Goal: Task Accomplishment & Management: Manage account settings

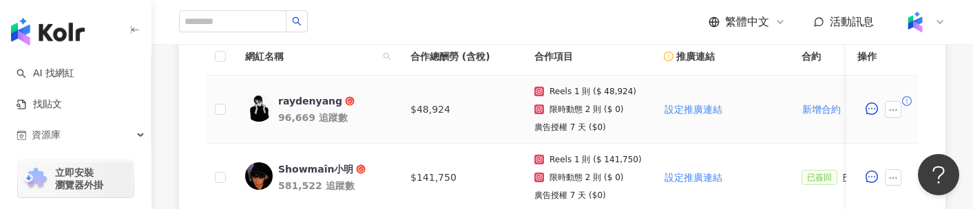
scroll to position [436, 0]
click at [894, 100] on button "button" at bounding box center [892, 108] width 17 height 17
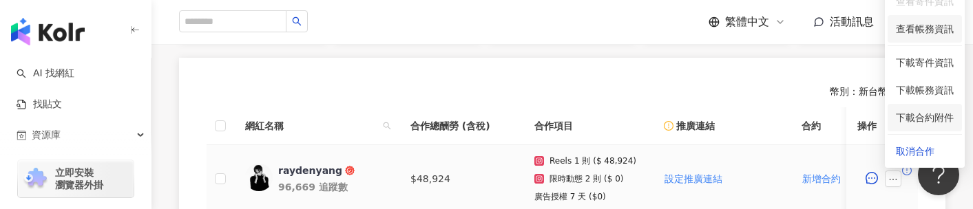
click at [912, 37] on li "查看帳務資訊" at bounding box center [924, 29] width 74 height 28
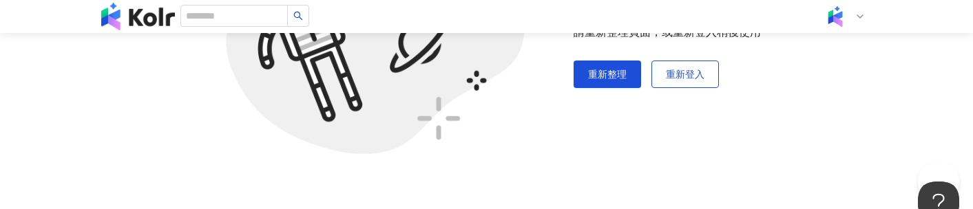
scroll to position [65, 0]
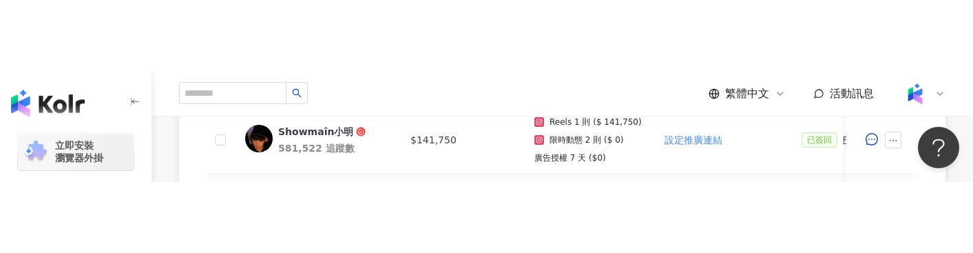
scroll to position [576, 0]
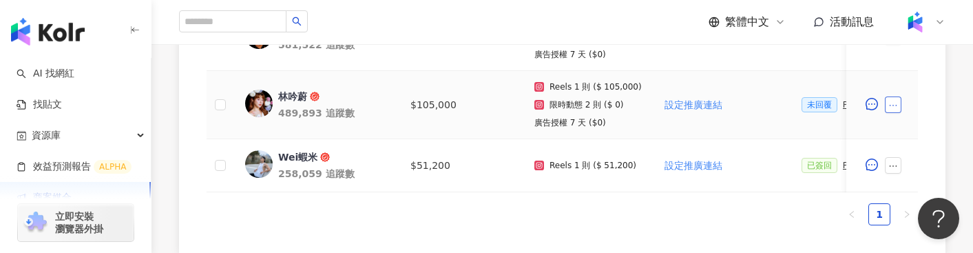
click at [897, 102] on button "button" at bounding box center [892, 104] width 17 height 17
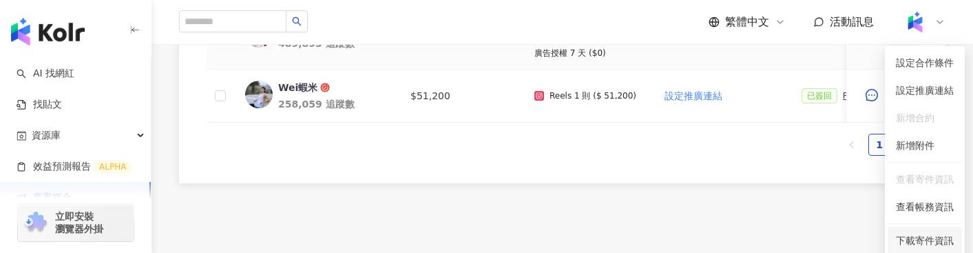
scroll to position [712, 0]
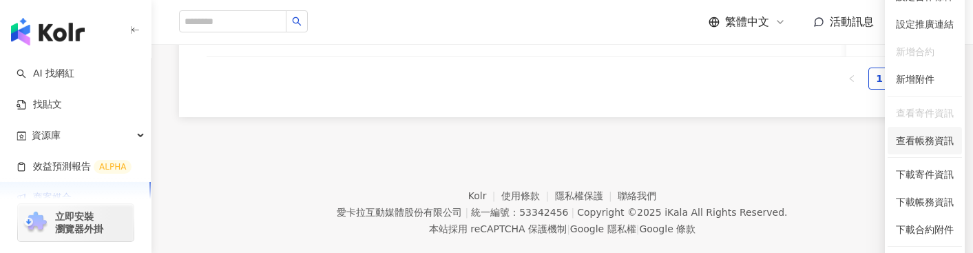
click at [926, 142] on span "查看帳務資訊" at bounding box center [924, 140] width 58 height 15
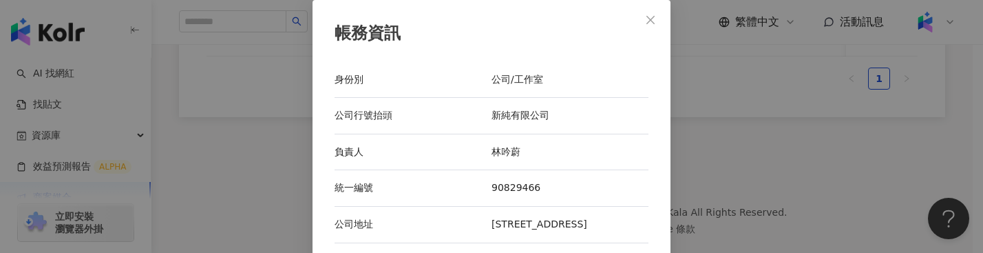
click at [239, 198] on div "帳務資訊 身份別 公司/工作室 公司行號抬頭 新純有限公司 負責人 [PERSON_NAME] 統一編號 90829466 公司地址 [STREET_ADDR…" at bounding box center [491, 126] width 983 height 253
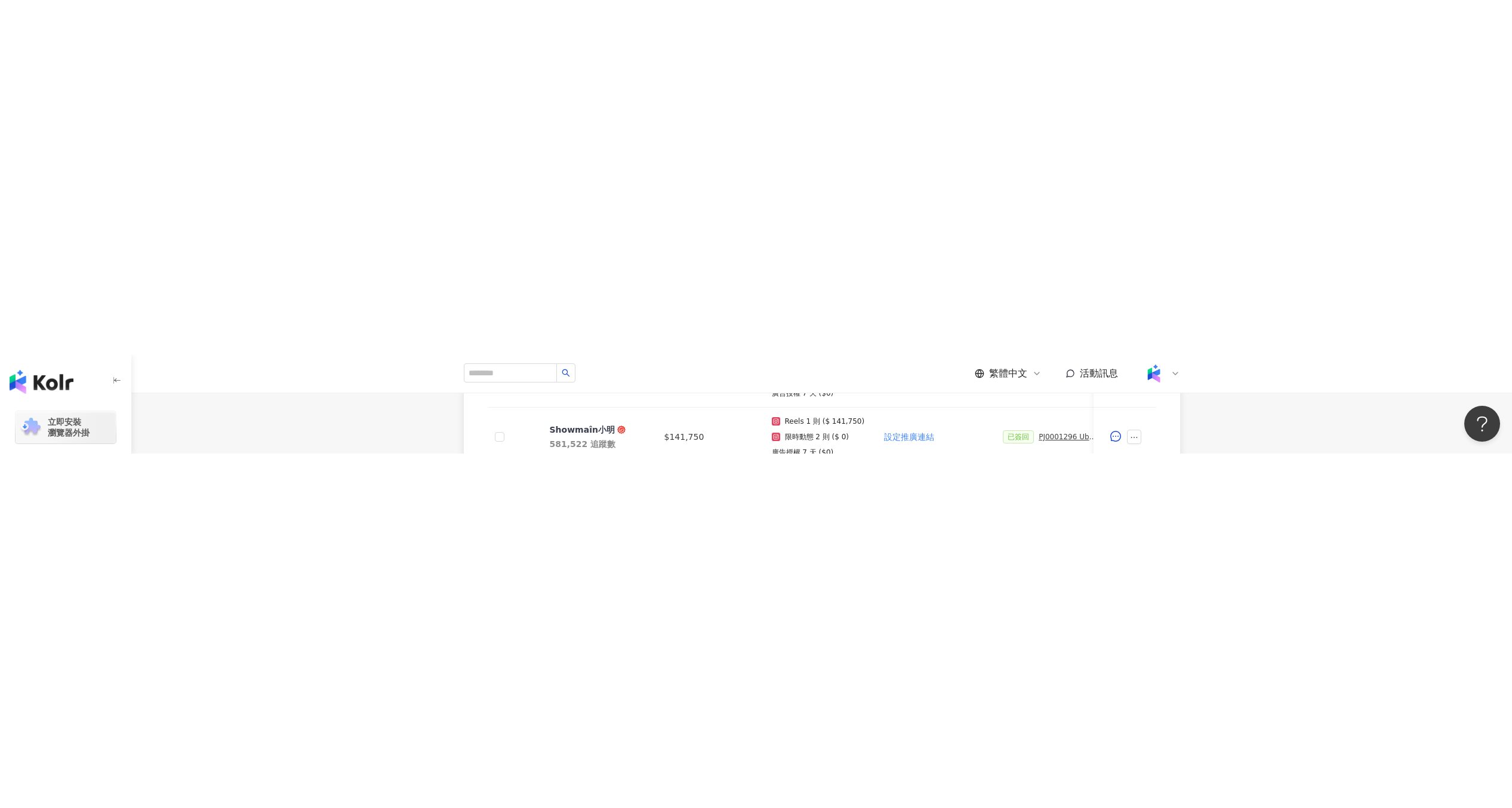
scroll to position [61, 0]
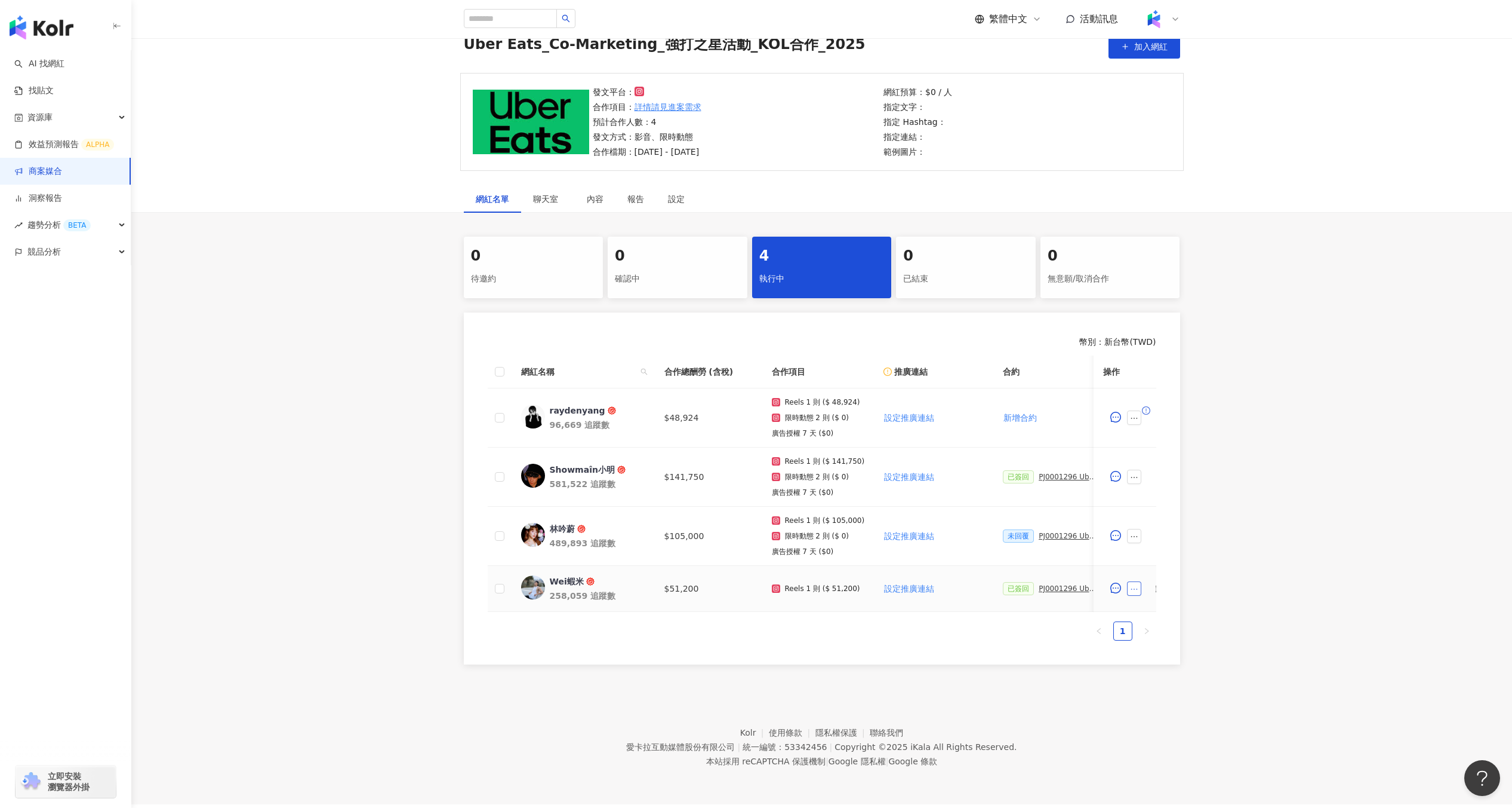
click at [843, 210] on icon "ellipsis" at bounding box center [1136, 589] width 9 height 9
click at [843, 210] on span "查看帳務資訊" at bounding box center [1162, 457] width 50 height 13
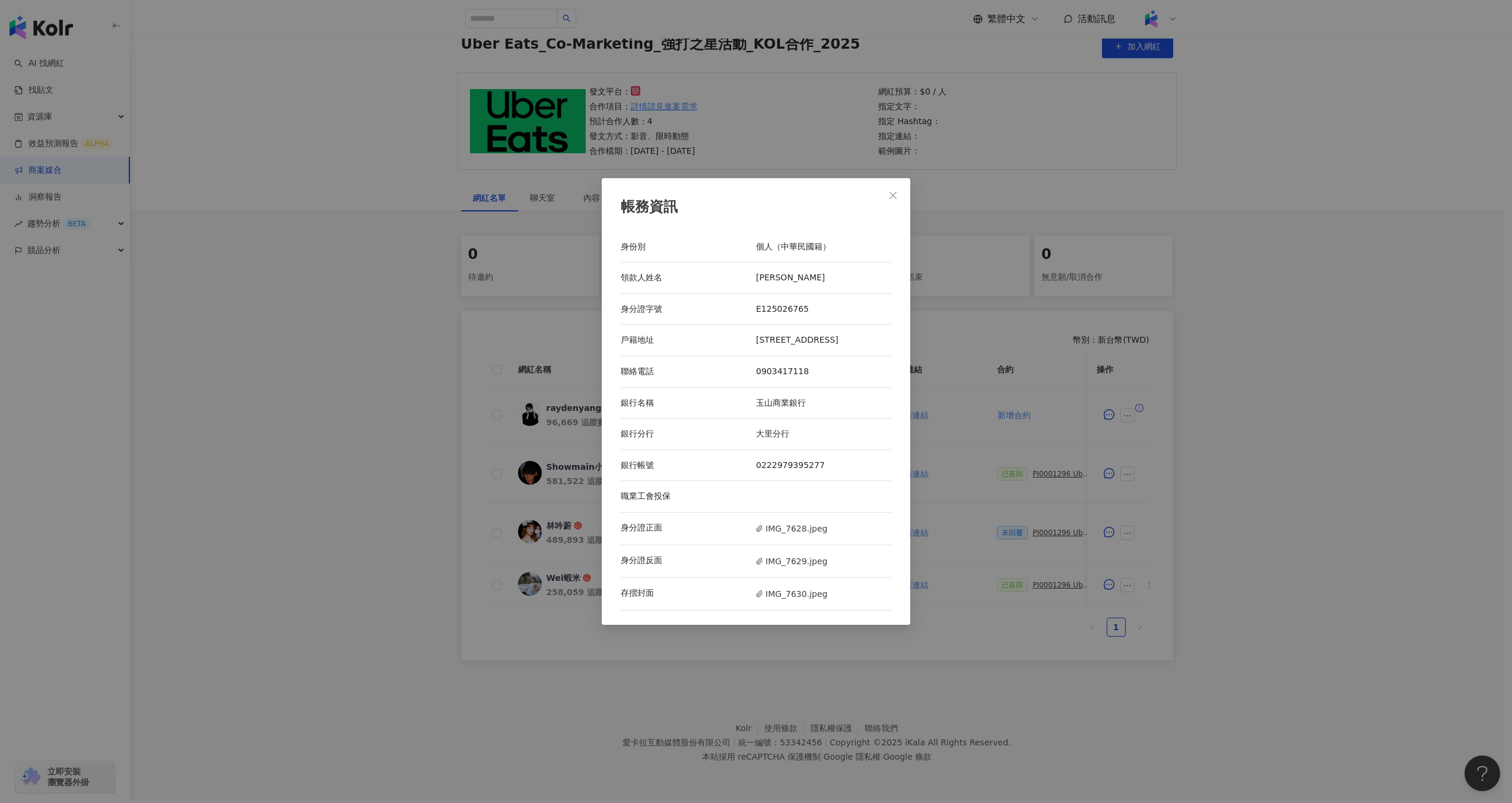
click at [838, 209] on div "帳務資訊 身份別 個人（中華民國籍） 領款人姓名 曾昭瑋 身分證字號 E125026765 戶籍地址 台中市東區旱溪街400號9樓之3 聯絡電話 090341…" at bounding box center [756, 401] width 1512 height 803
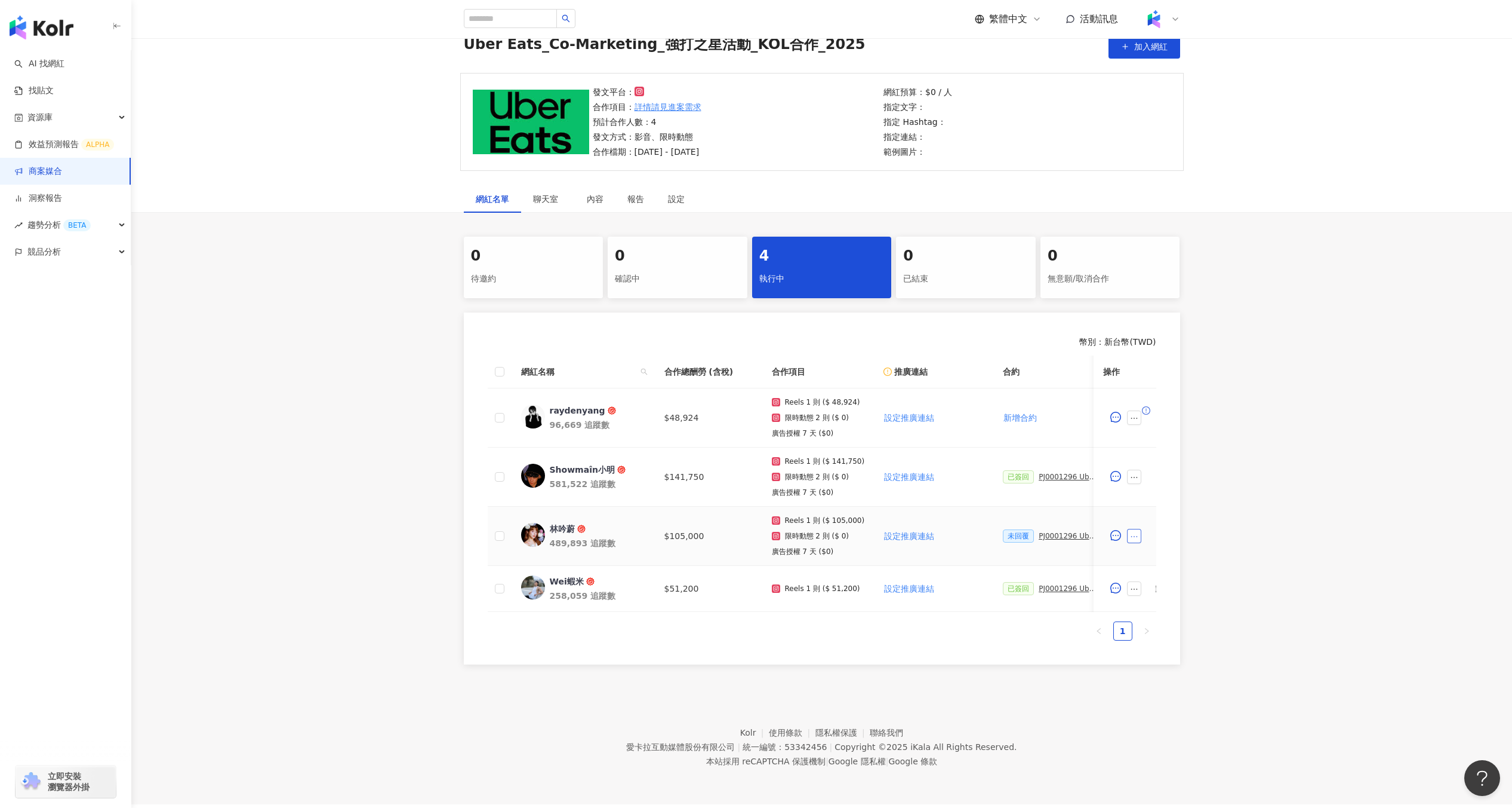
click at [843, 210] on icon "ellipsis" at bounding box center [1136, 536] width 9 height 9
click at [843, 210] on span "查看帳務資訊" at bounding box center [1162, 684] width 50 height 13
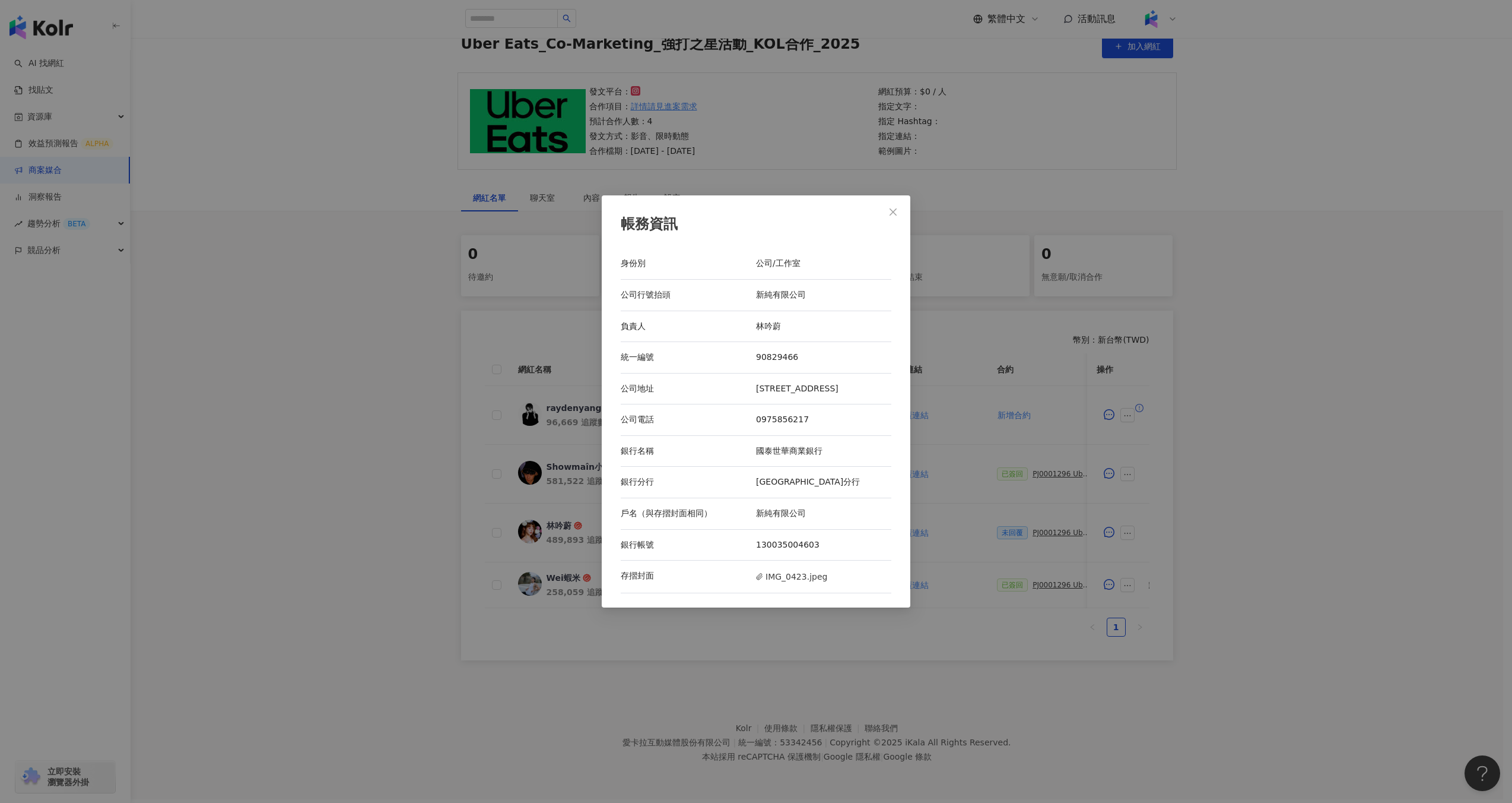
click at [838, 209] on div "帳務資訊 身份別 公司/工作室 公司行號抬頭 新純有限公司 負責人 [PERSON_NAME] 統一編號 90829466 公司地址 [STREET_ADDR…" at bounding box center [756, 401] width 1512 height 803
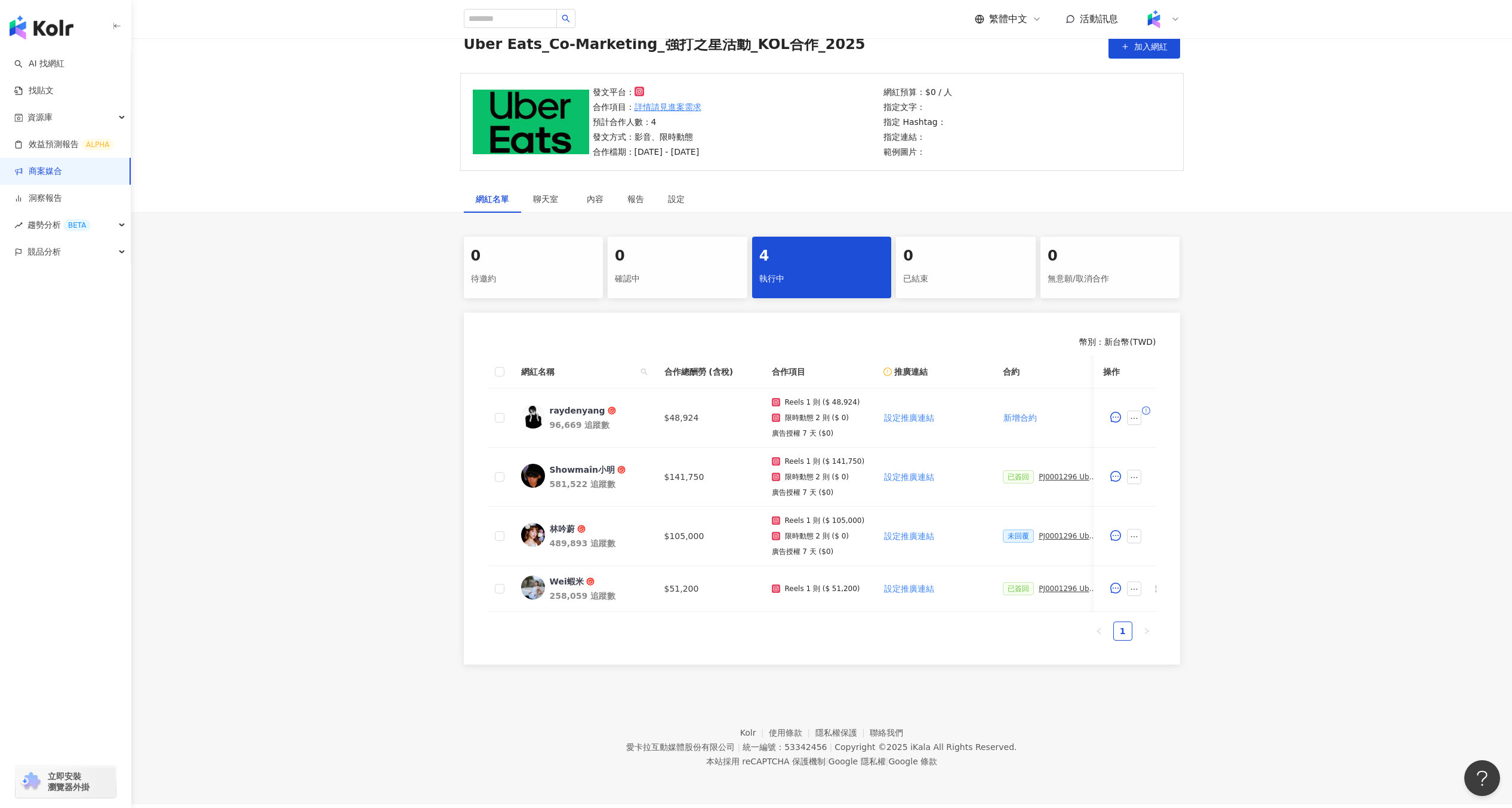
click at [843, 19] on div at bounding box center [1162, 19] width 38 height 24
click at [843, 210] on span "登出" at bounding box center [1209, 245] width 87 height 13
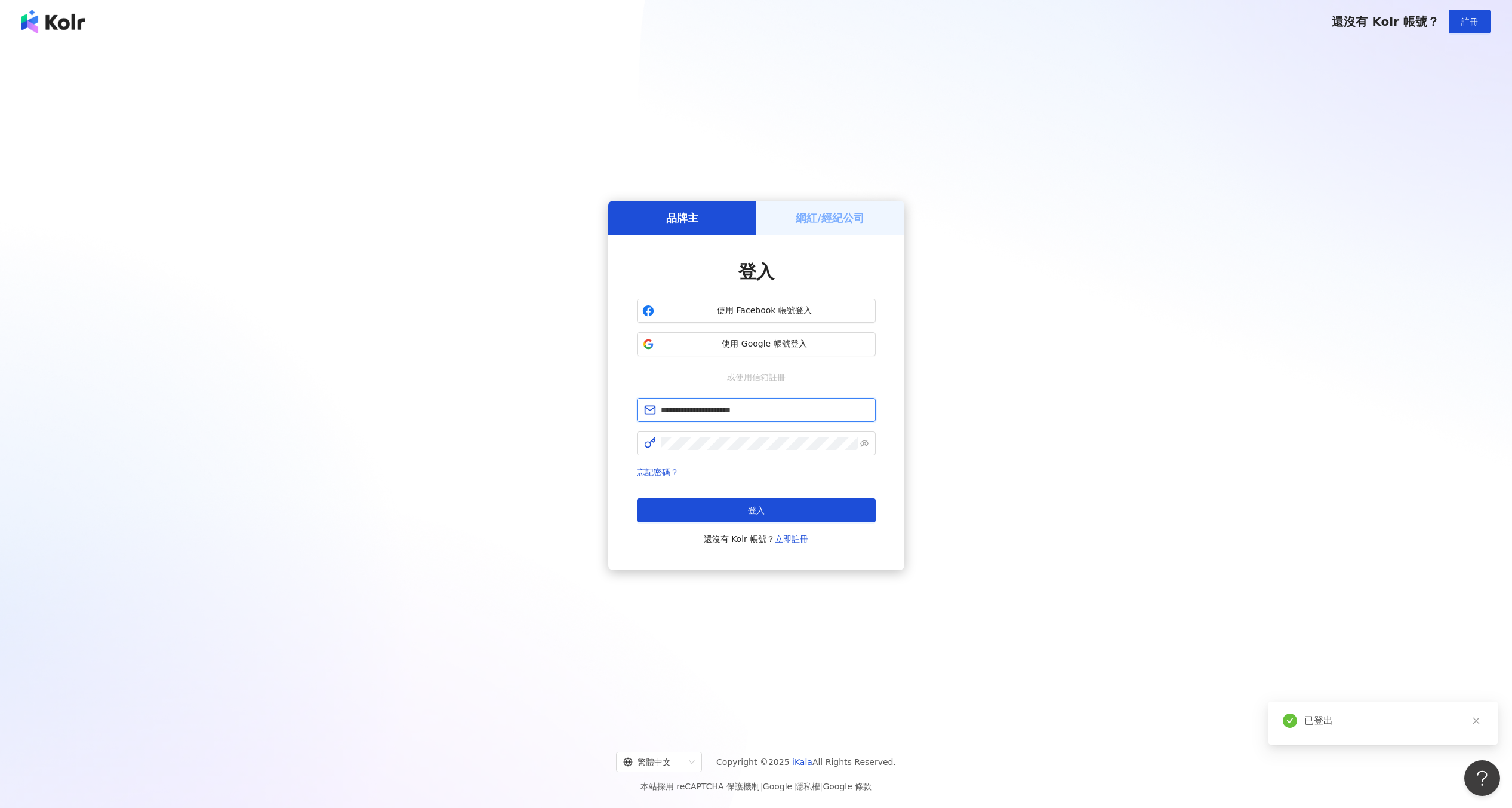
click at [804, 210] on input "**********" at bounding box center [765, 410] width 208 height 13
type input "**********"
click at [815, 210] on input "**********" at bounding box center [765, 410] width 208 height 13
click at [790, 210] on button "使用 Facebook 帳號登入" at bounding box center [756, 311] width 239 height 24
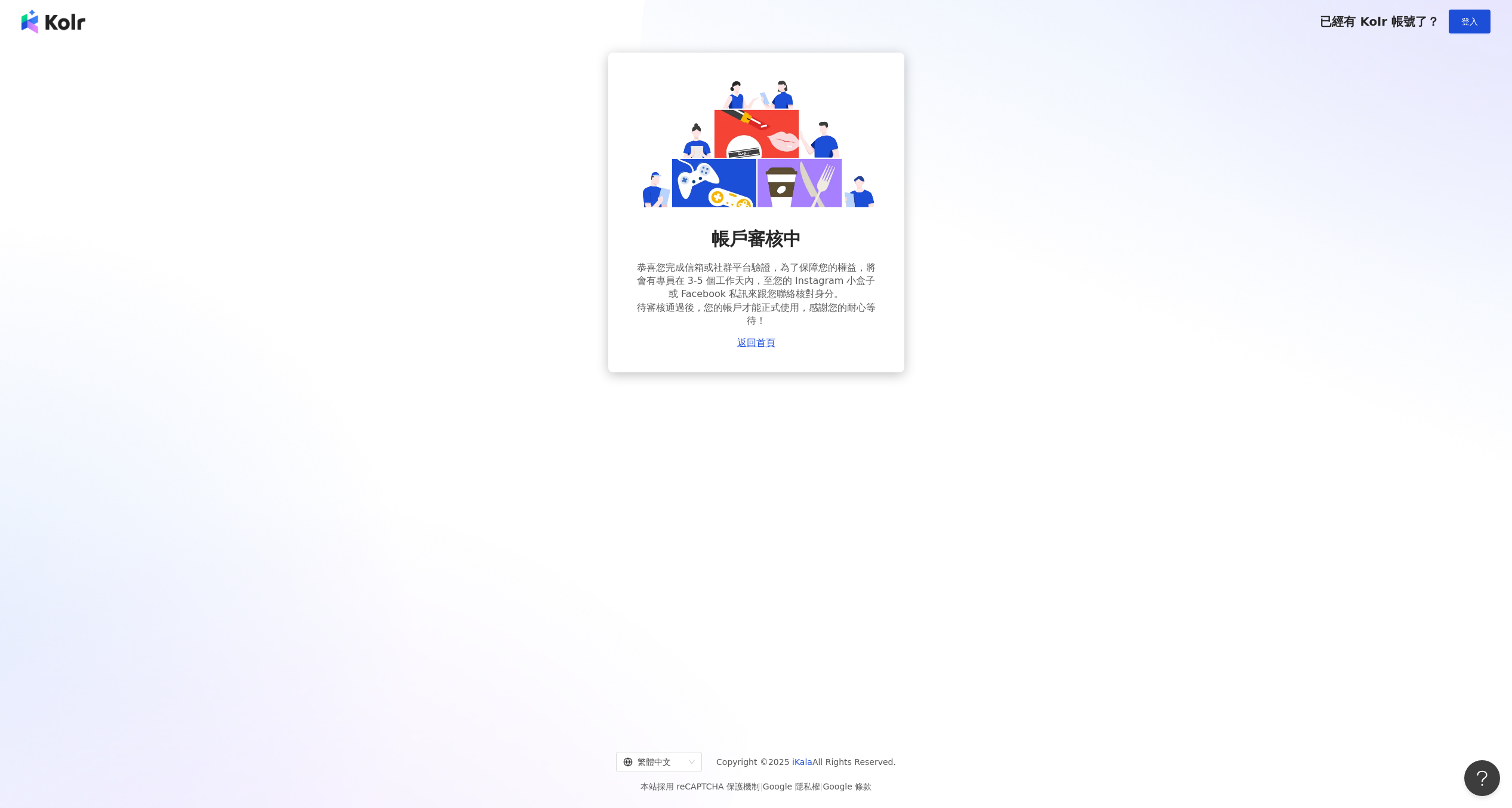
click at [749, 210] on div "帳戶審核中 恭喜您完成信箱或社群平台驗證，為了保障您的權益，將會有專員在 3-5 個工作天內，至您的 Instagram 小盒子或 Facebook 私訊來跟…" at bounding box center [756, 213] width 296 height 319
click at [760, 210] on link "返回首頁" at bounding box center [756, 343] width 38 height 10
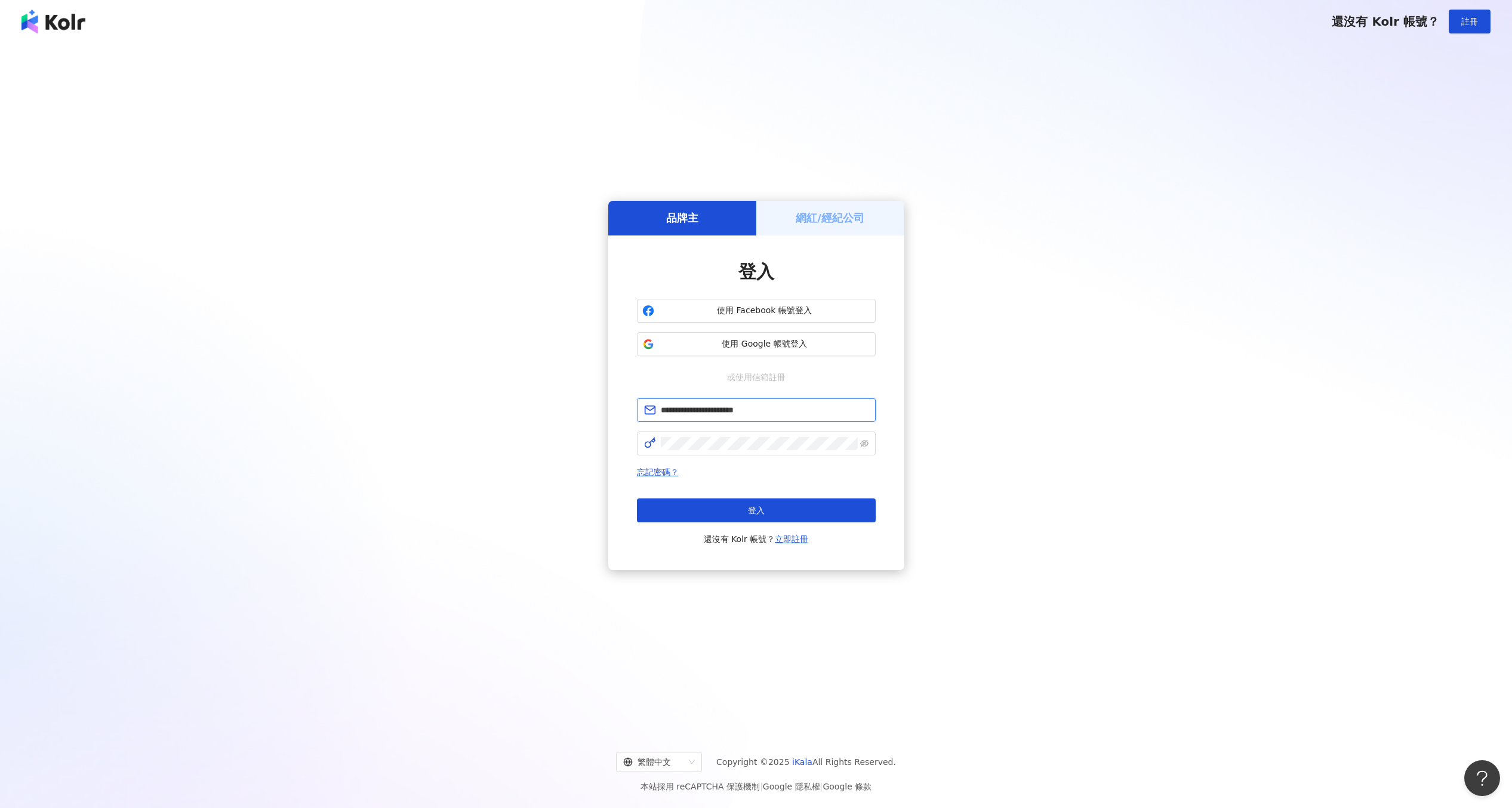
click at [735, 210] on input "**********" at bounding box center [765, 410] width 208 height 13
type input "*"
type input "**********"
click at [723, 210] on button "登入" at bounding box center [756, 510] width 239 height 24
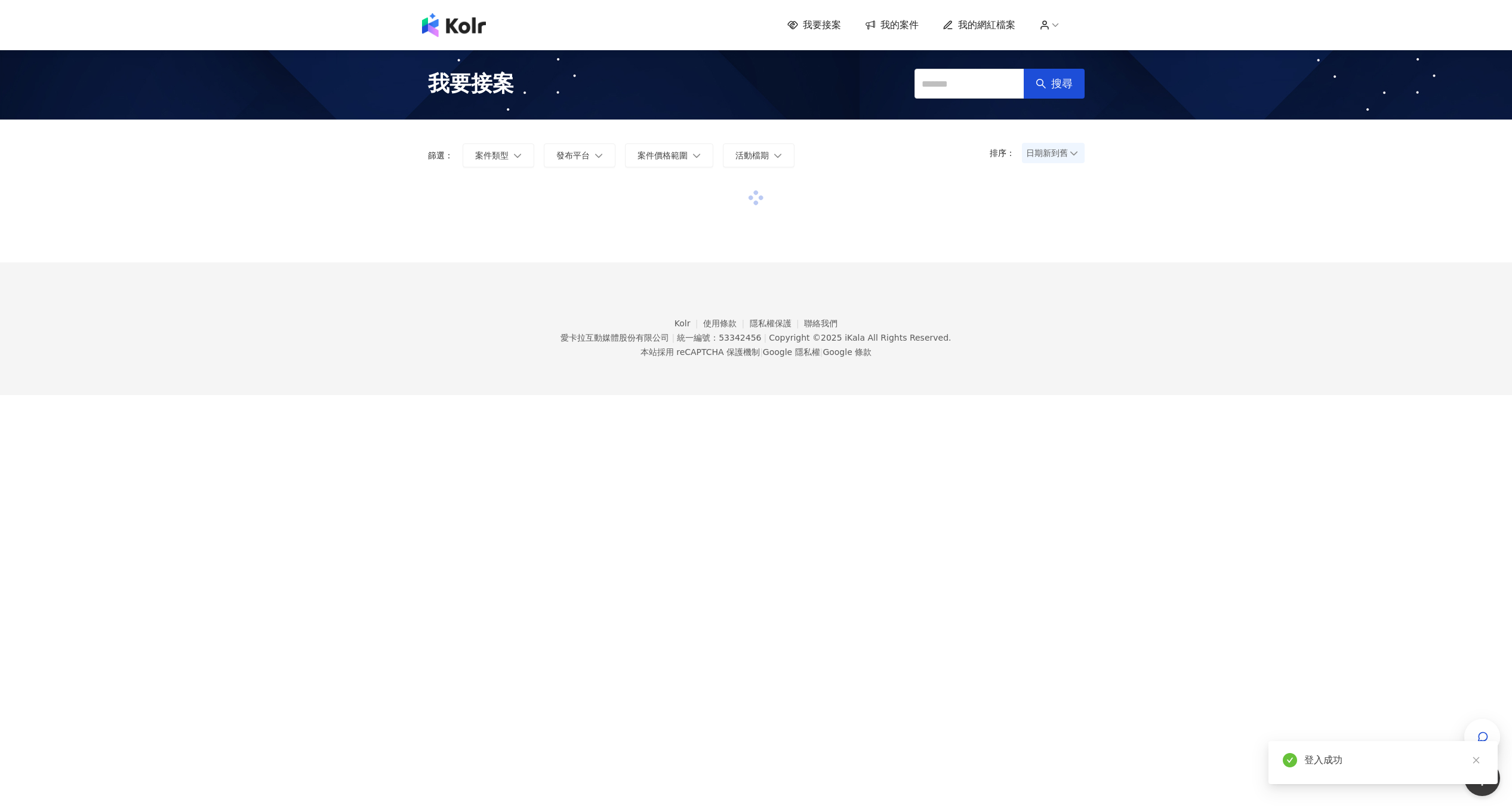
click at [843, 26] on icon at bounding box center [1056, 25] width 10 height 10
click at [843, 47] on link "帳戶設定" at bounding box center [1084, 47] width 34 height 10
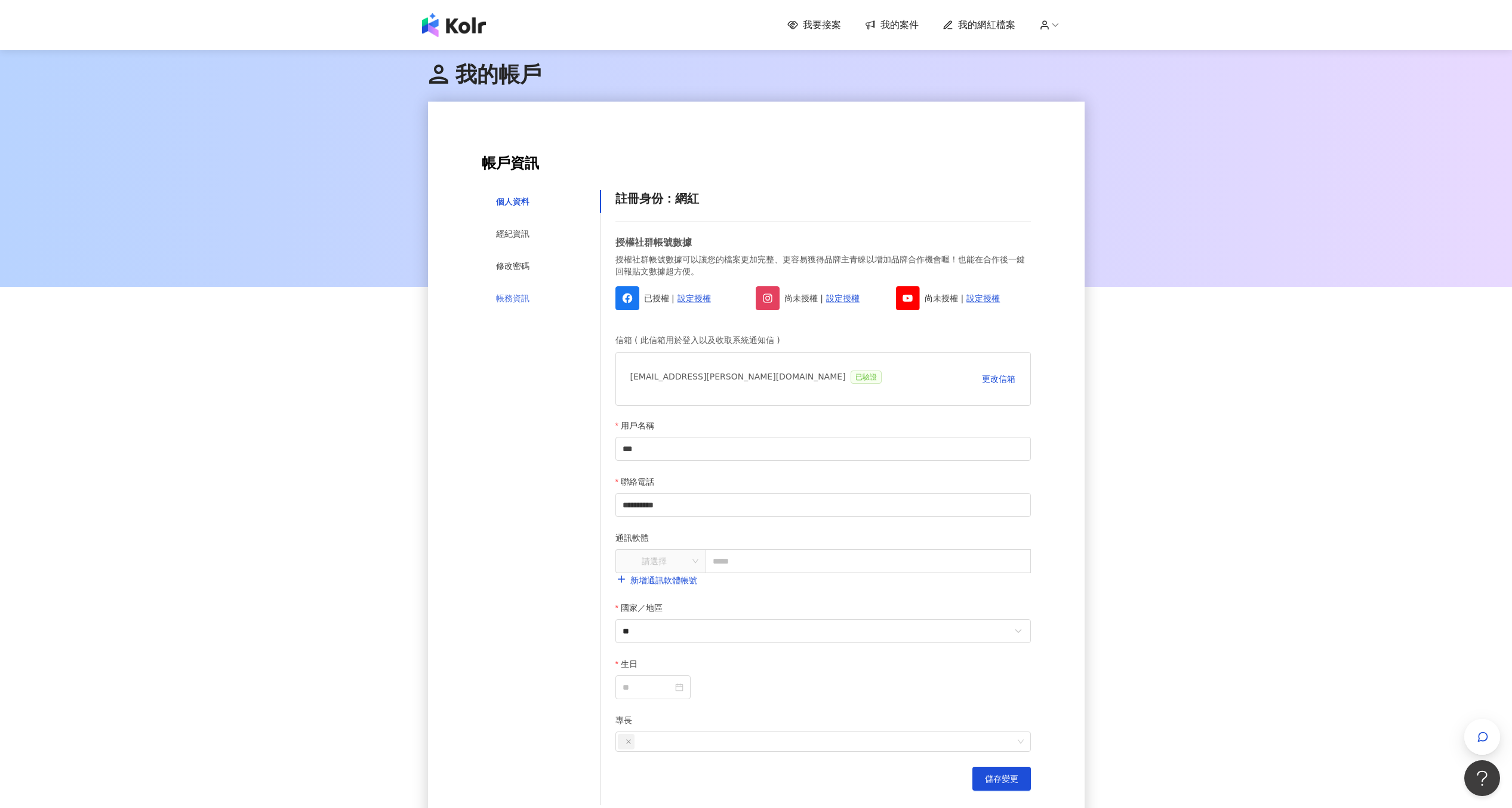
click at [515, 210] on div "帳務資訊" at bounding box center [541, 298] width 120 height 23
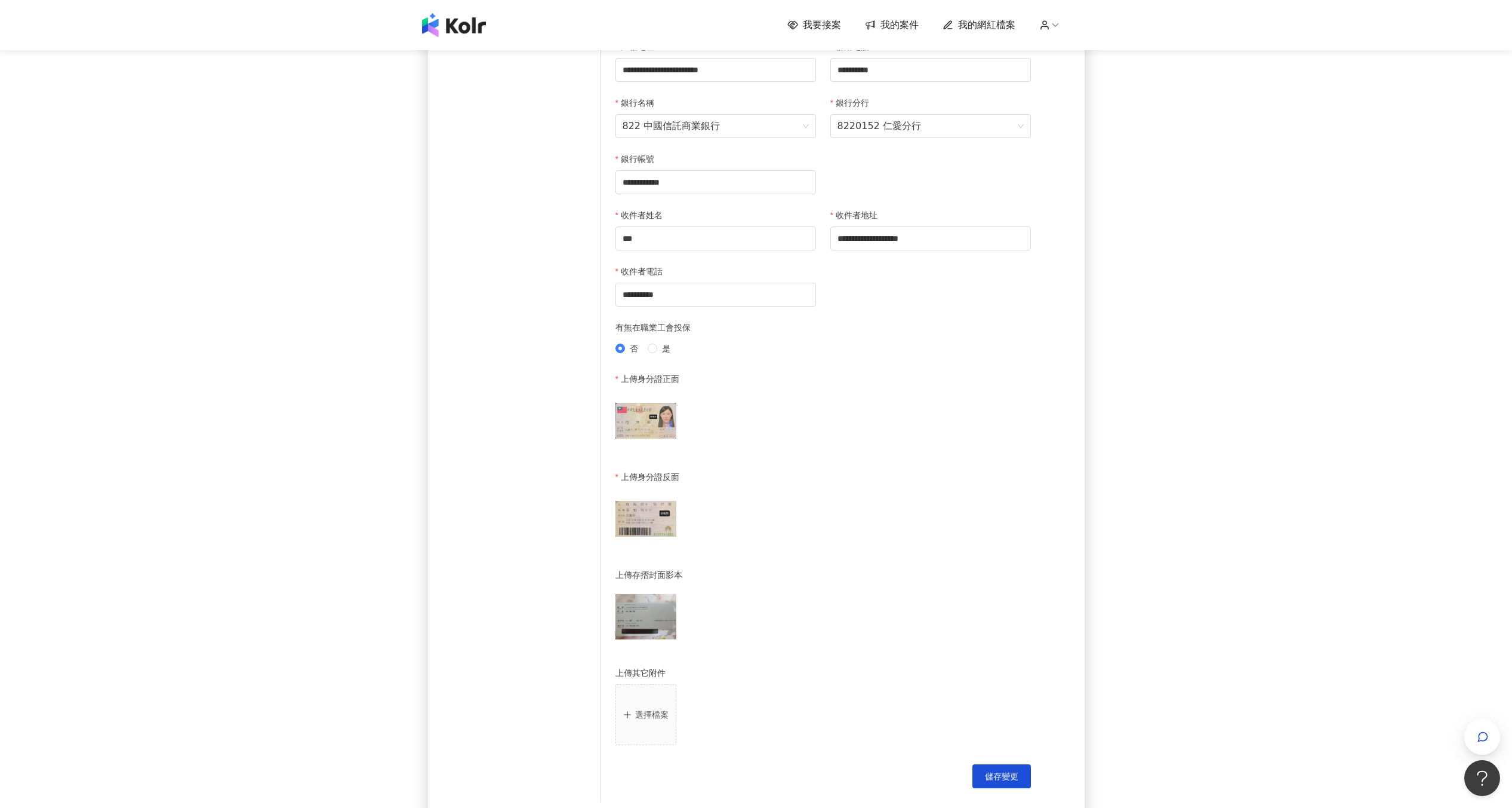
scroll to position [311, 0]
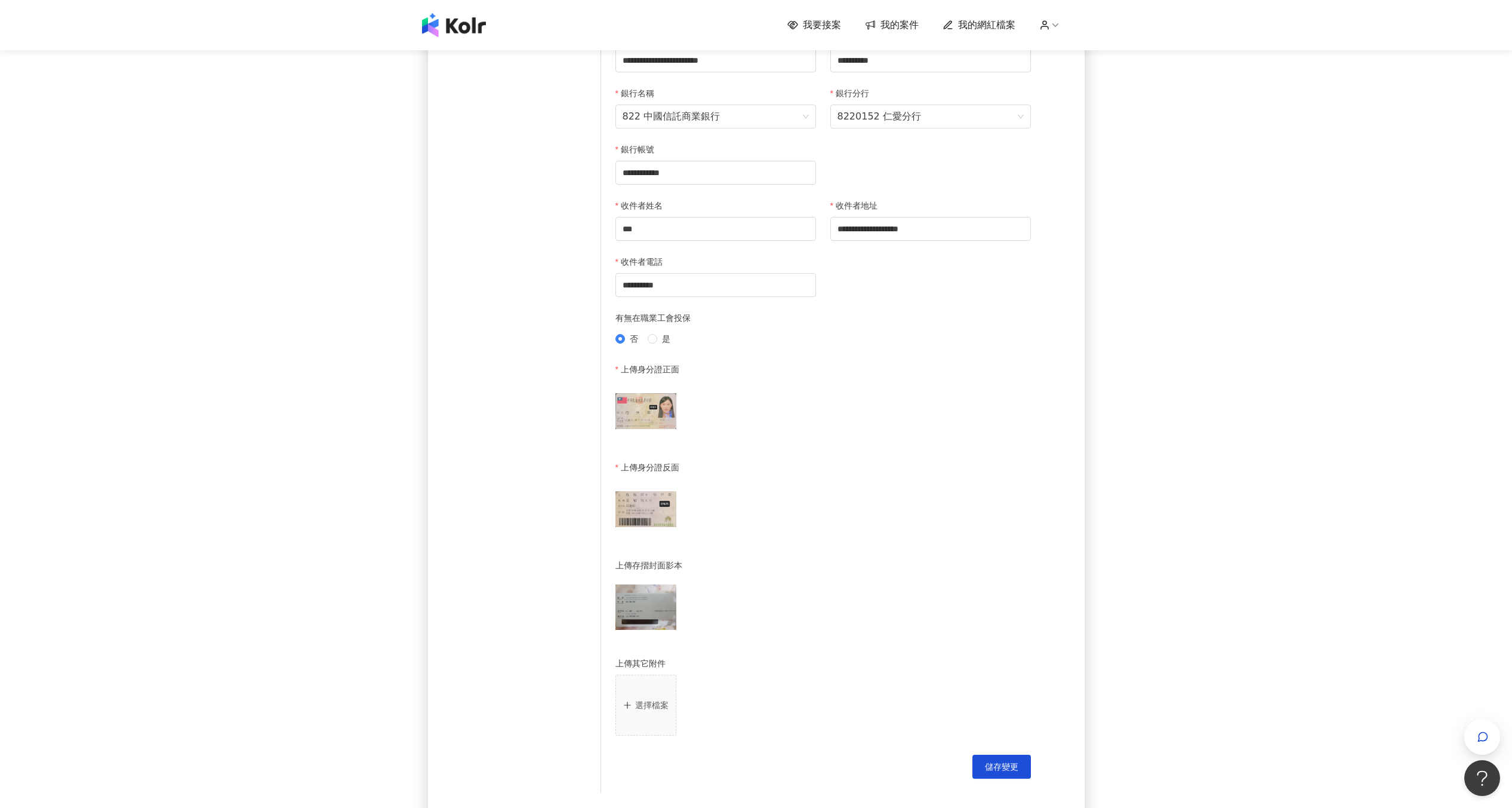
click at [843, 23] on circle at bounding box center [1044, 23] width 3 height 3
click at [843, 95] on span "登出" at bounding box center [1076, 95] width 16 height 10
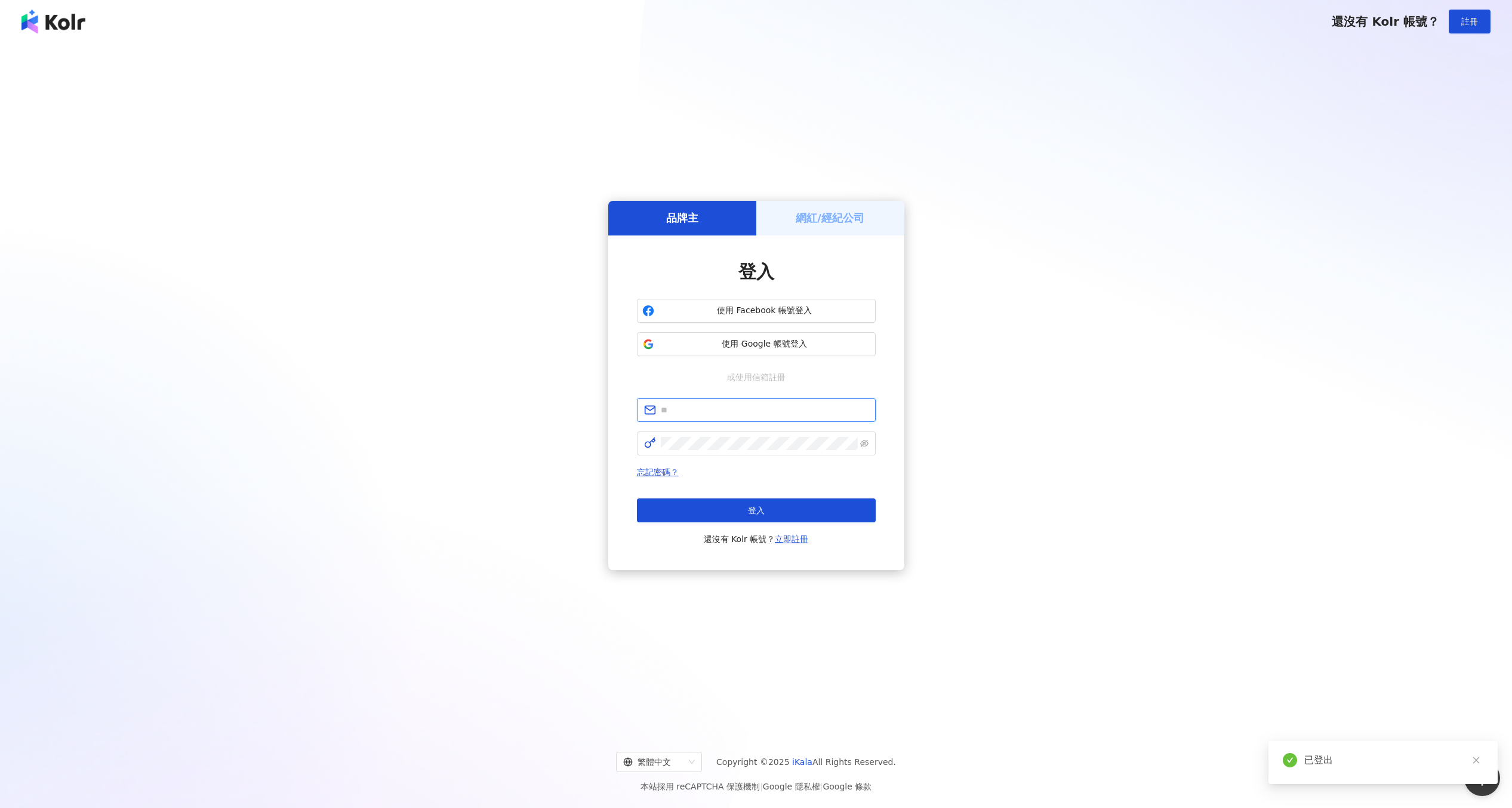
type input "**********"
